Goal: Navigation & Orientation: Find specific page/section

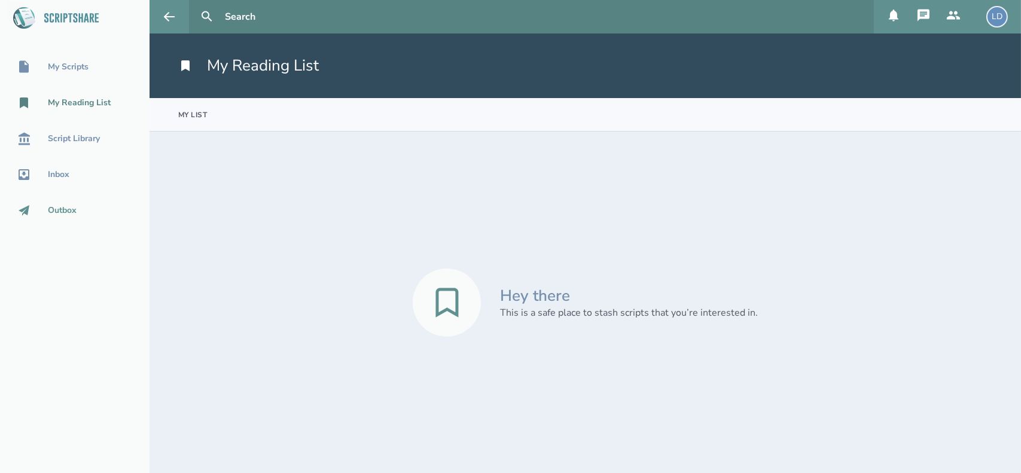
click at [63, 211] on div "Outbox" at bounding box center [62, 211] width 29 height 10
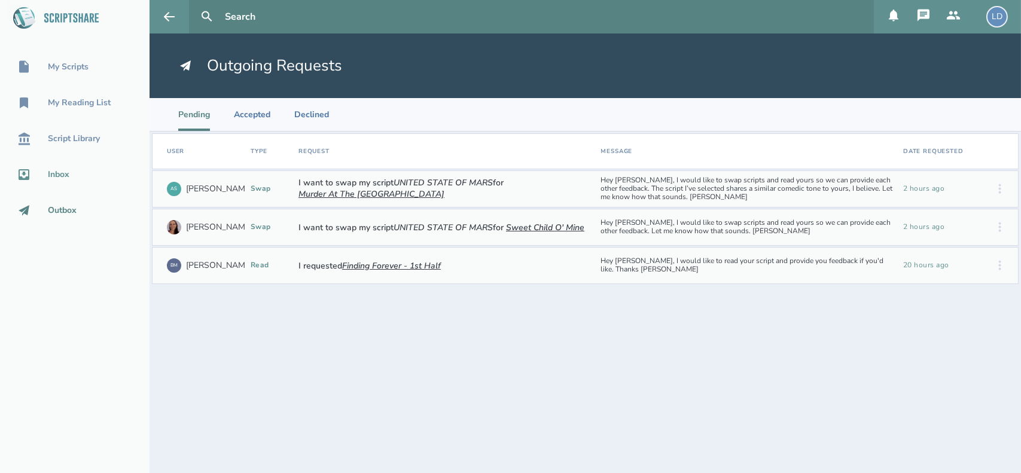
click at [70, 177] on div "Inbox" at bounding box center [75, 174] width 150 height 14
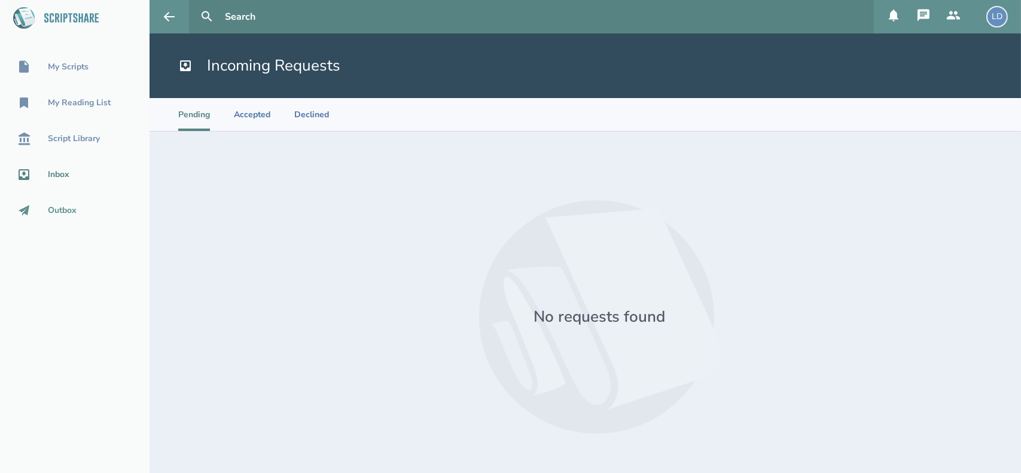
click at [66, 208] on div "Outbox" at bounding box center [62, 211] width 29 height 10
